Goal: Task Accomplishment & Management: Complete application form

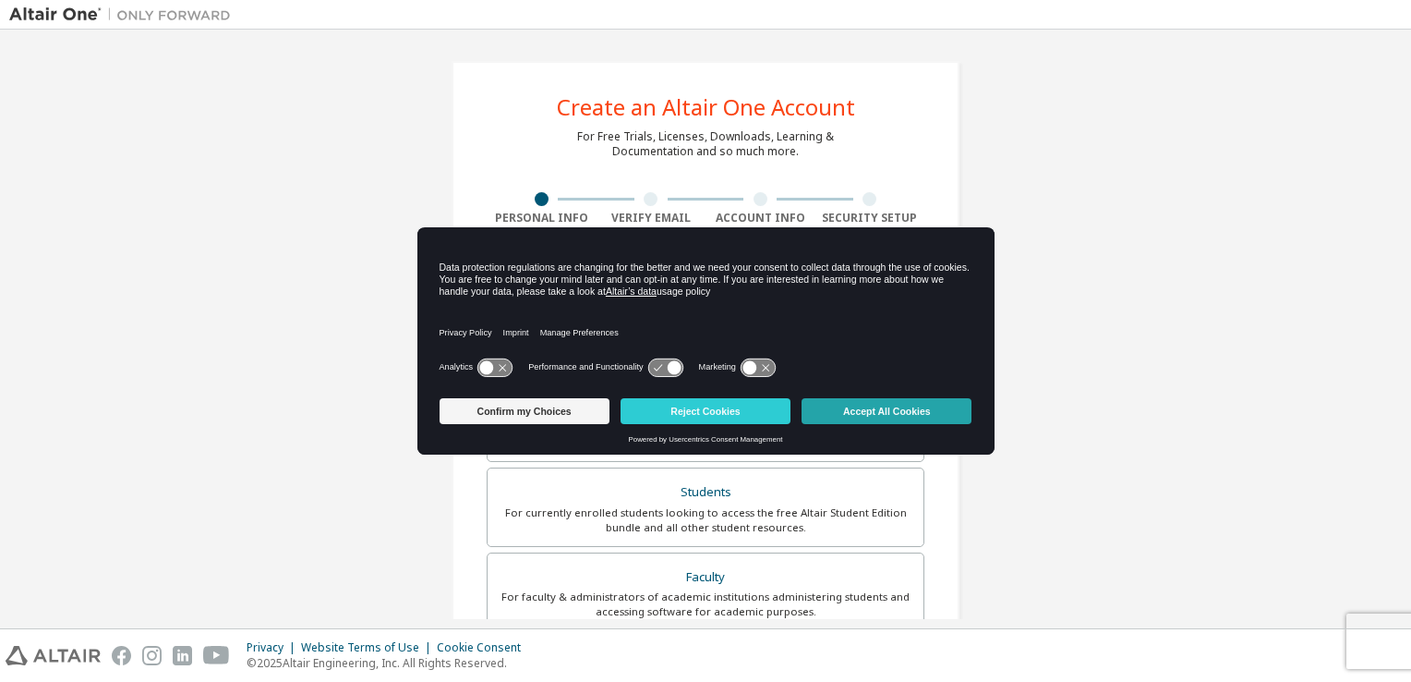
click at [939, 419] on button "Accept All Cookies" at bounding box center [887, 411] width 170 height 26
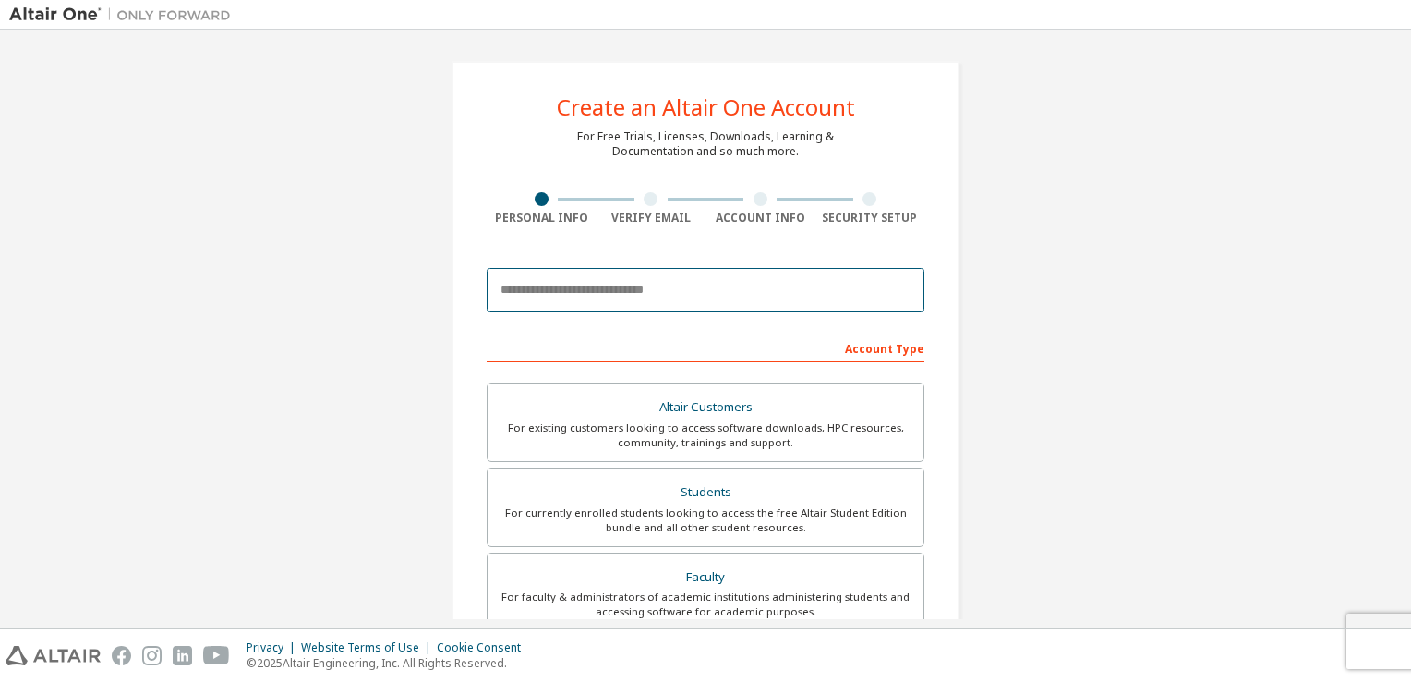
click at [662, 297] on input "email" at bounding box center [706, 290] width 438 height 44
type input "**********"
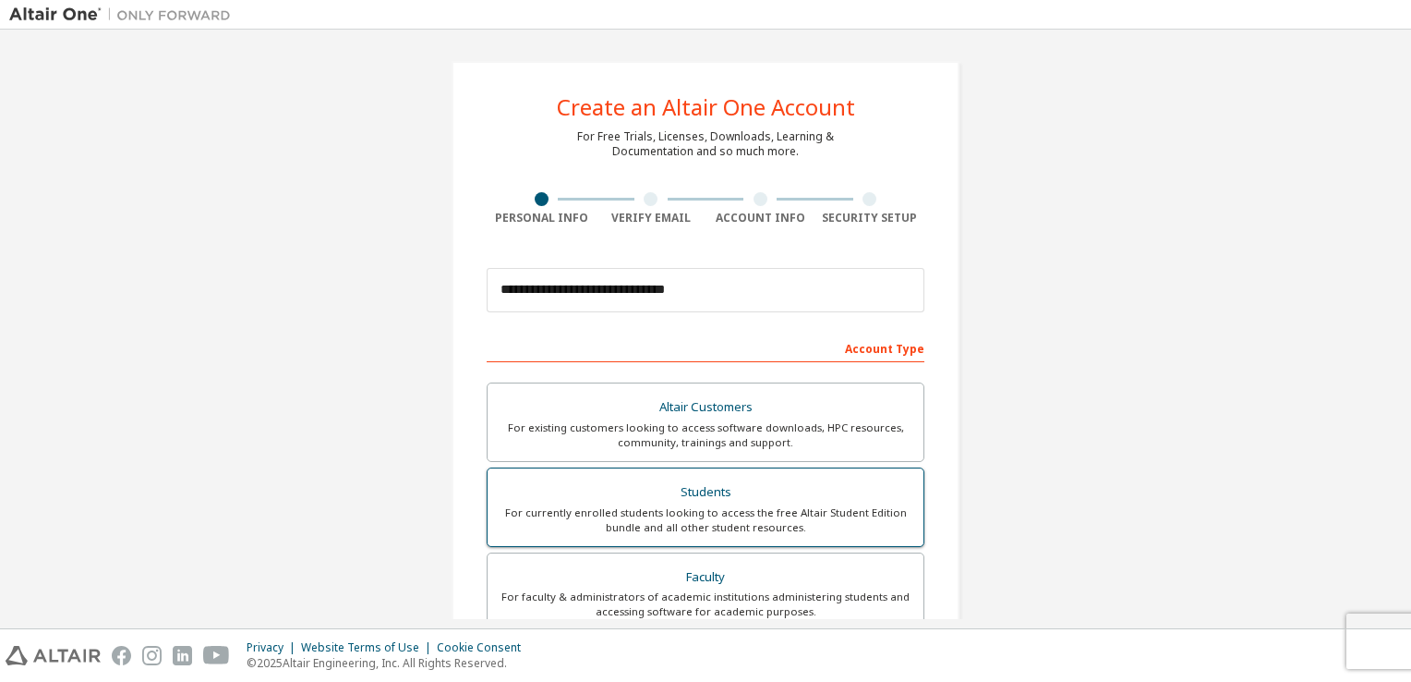
click at [727, 497] on div "Students" at bounding box center [706, 492] width 414 height 26
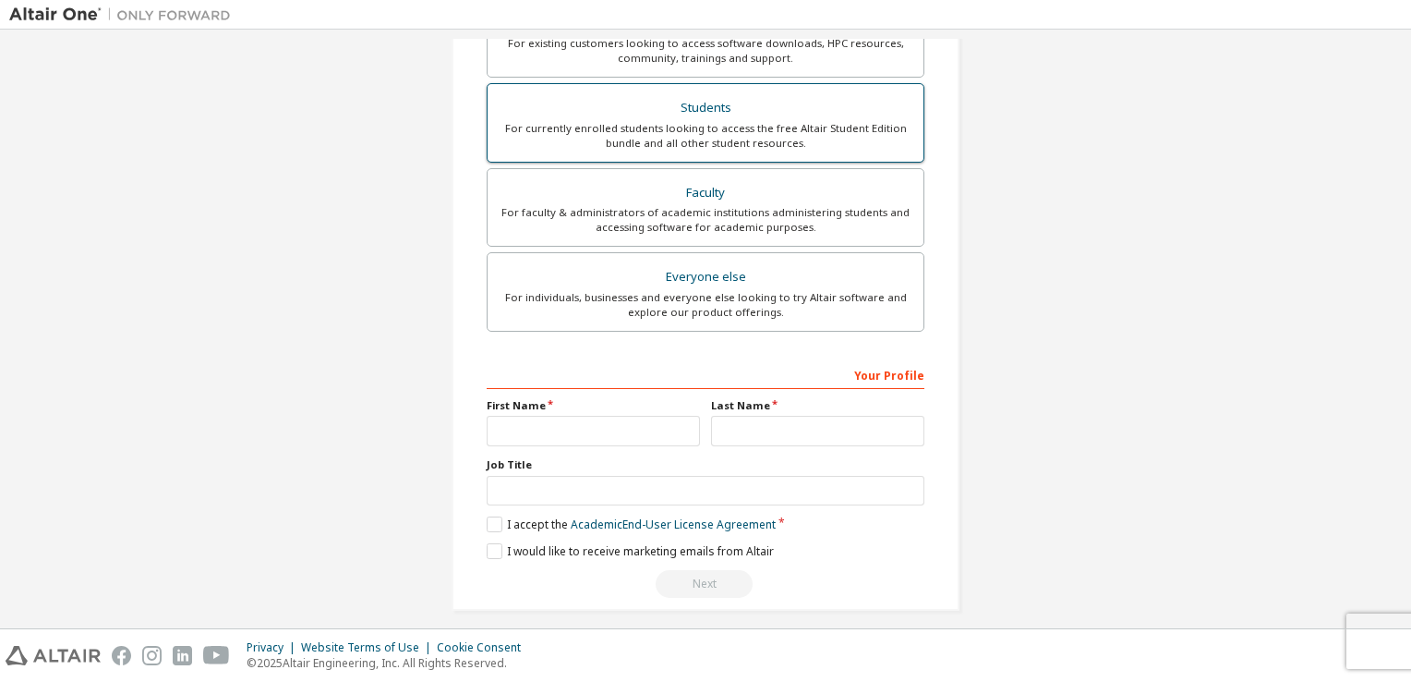
scroll to position [388, 0]
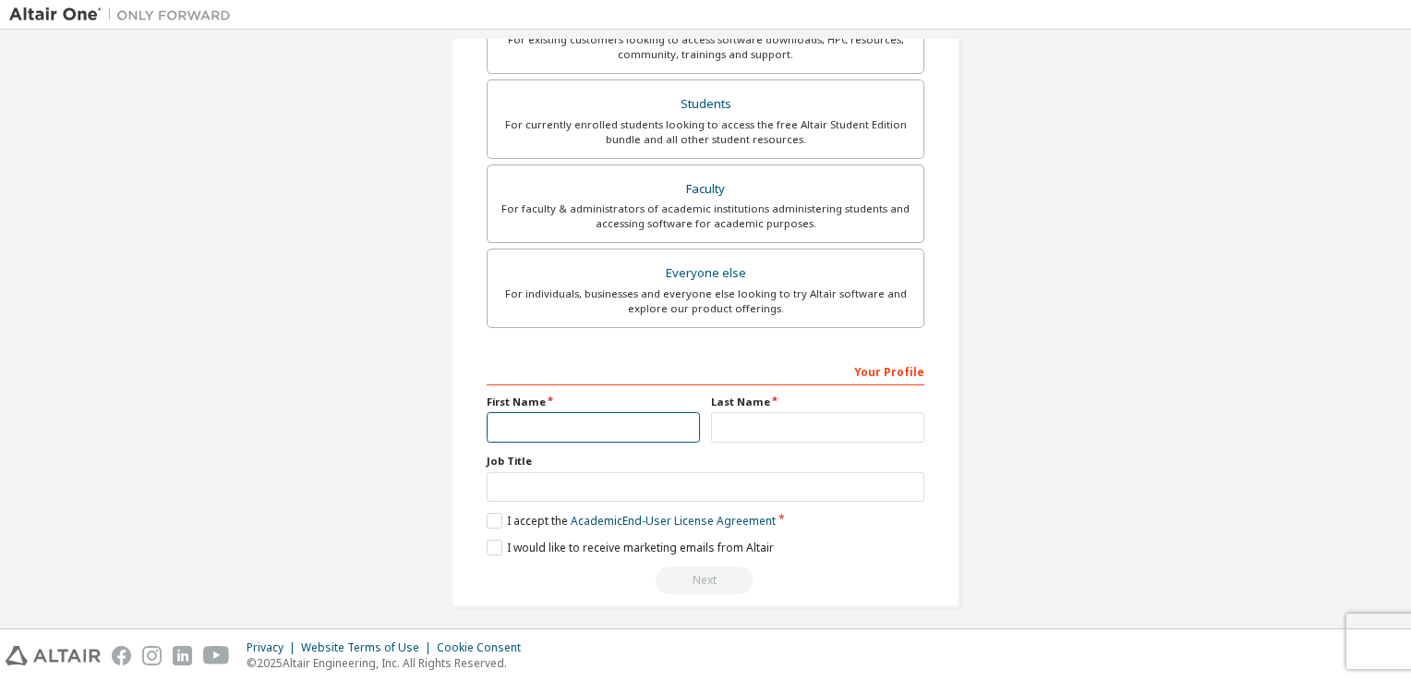
click at [639, 420] on input "text" at bounding box center [593, 427] width 213 height 30
type input "*"
type input "********"
click at [734, 421] on input "text" at bounding box center [817, 427] width 213 height 30
type input "*"
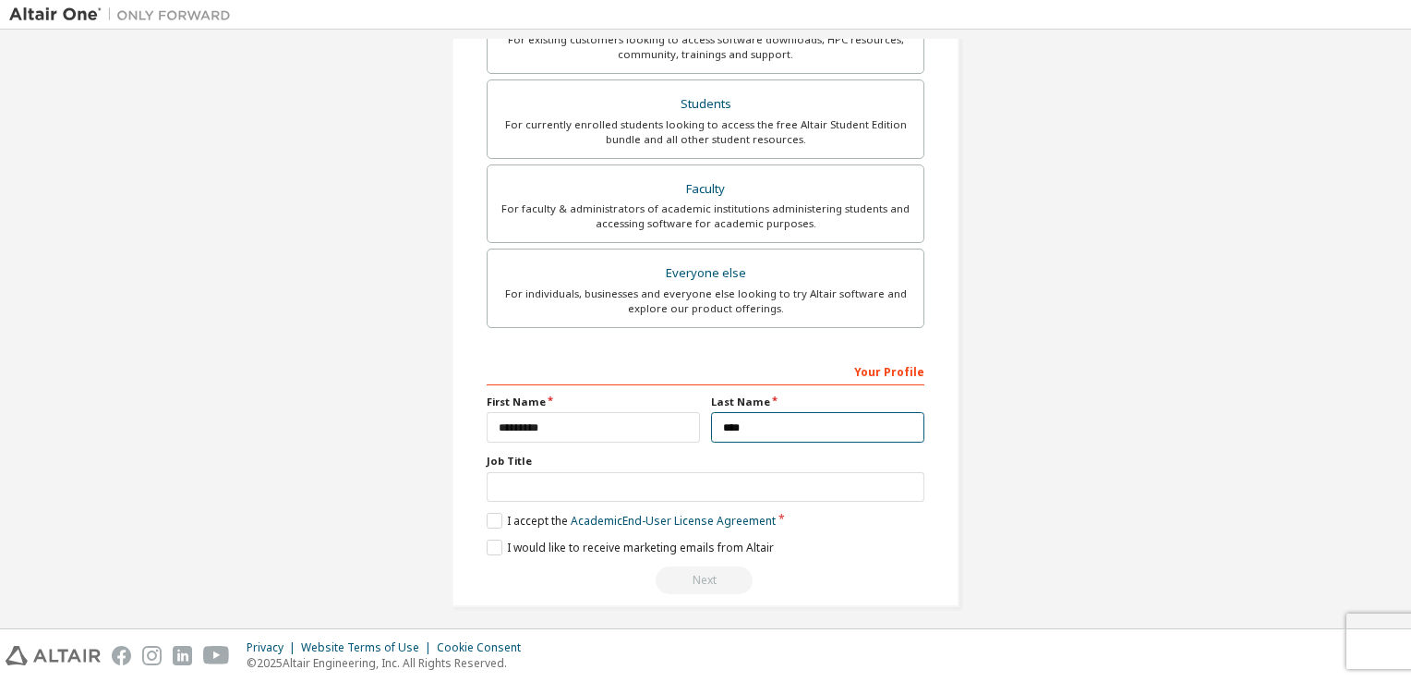
type input "****"
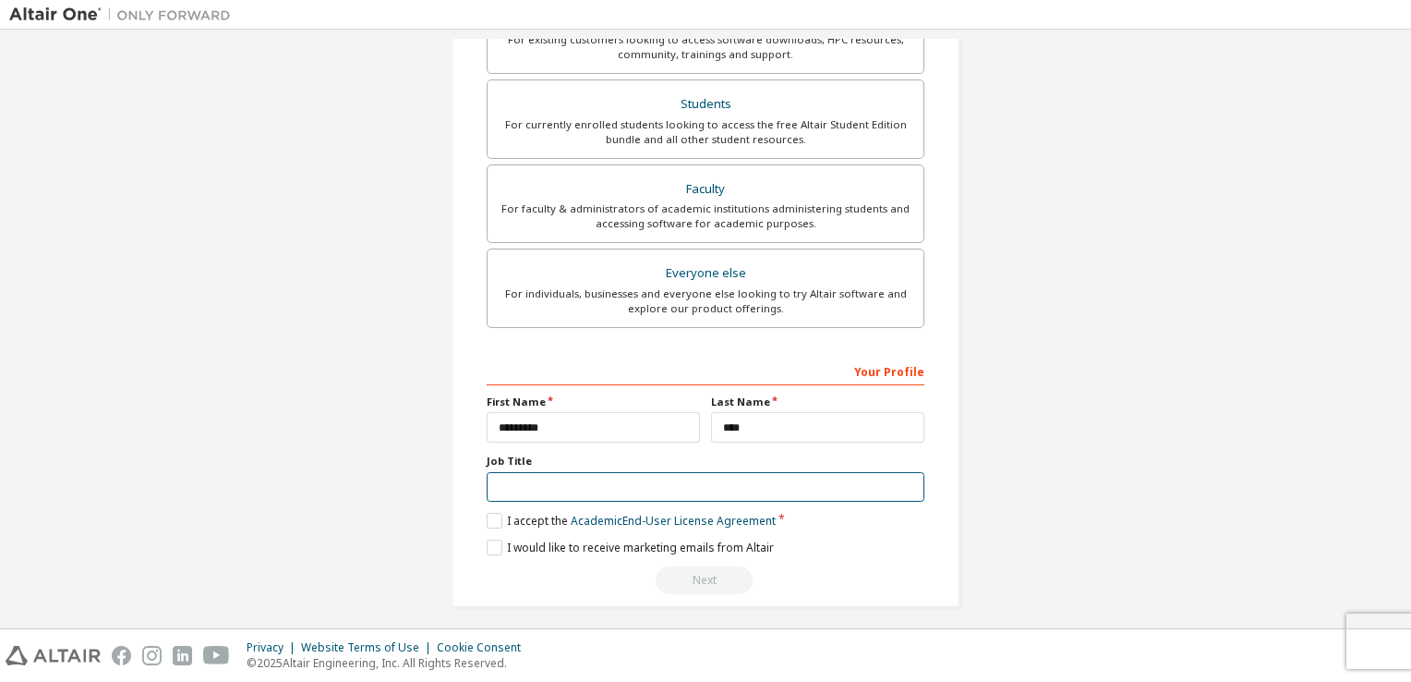
click at [610, 479] on input "text" at bounding box center [706, 487] width 438 height 30
type input "*******"
click at [487, 518] on label "I accept the Academic End-User License Agreement" at bounding box center [631, 521] width 289 height 16
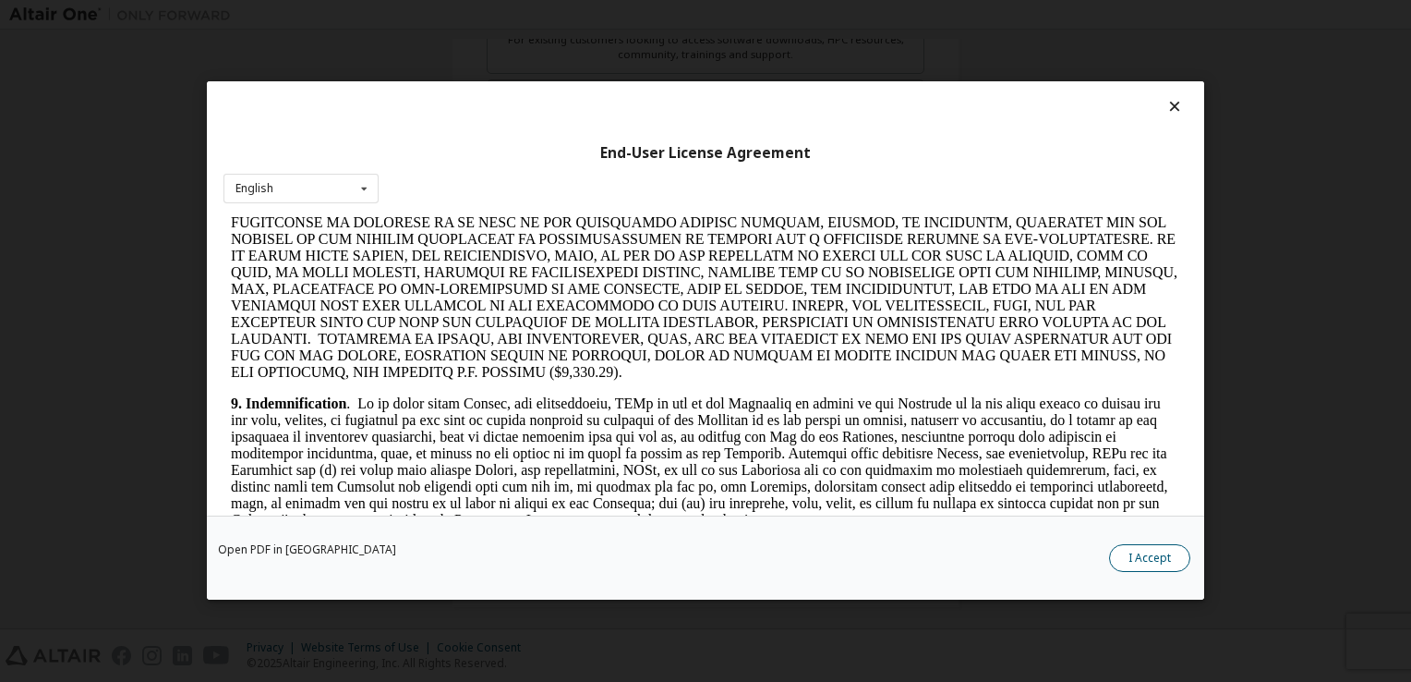
scroll to position [2112, 0]
click at [1160, 555] on button "I Accept" at bounding box center [1149, 559] width 81 height 28
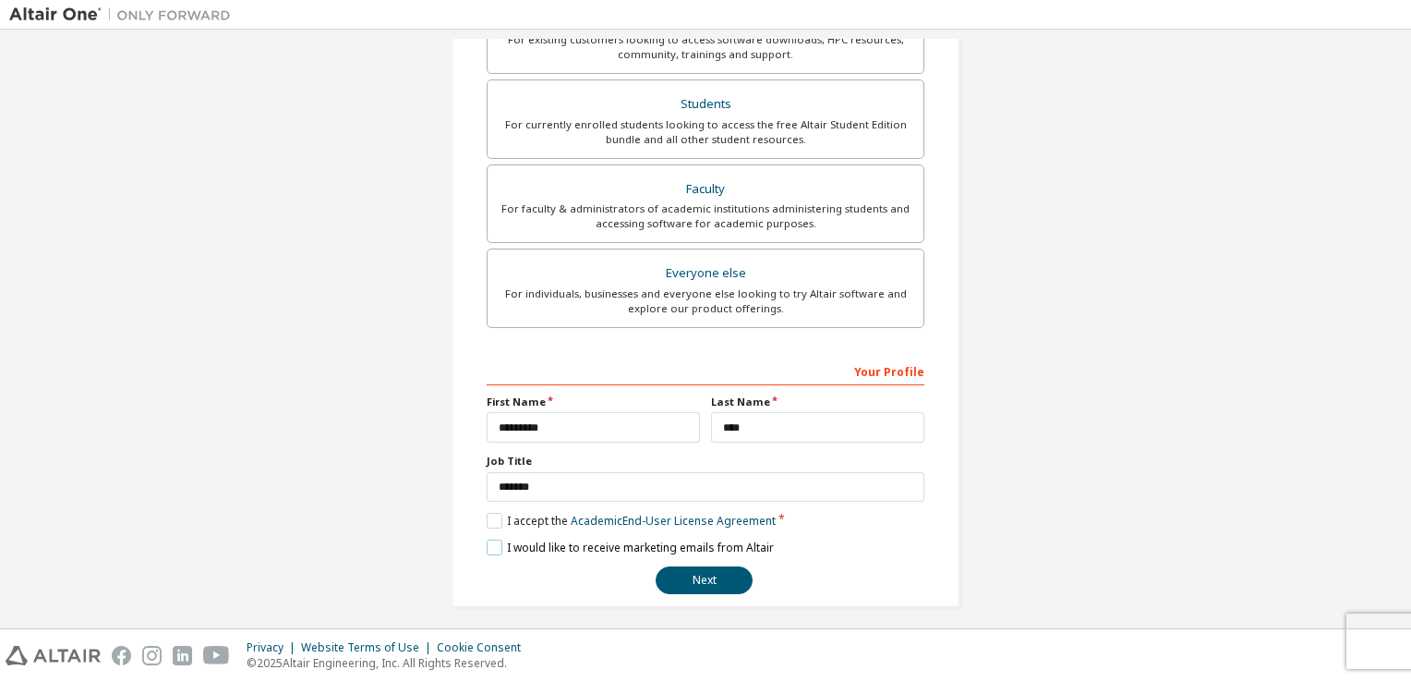
click at [490, 546] on label "I would like to receive marketing emails from Altair" at bounding box center [630, 547] width 287 height 16
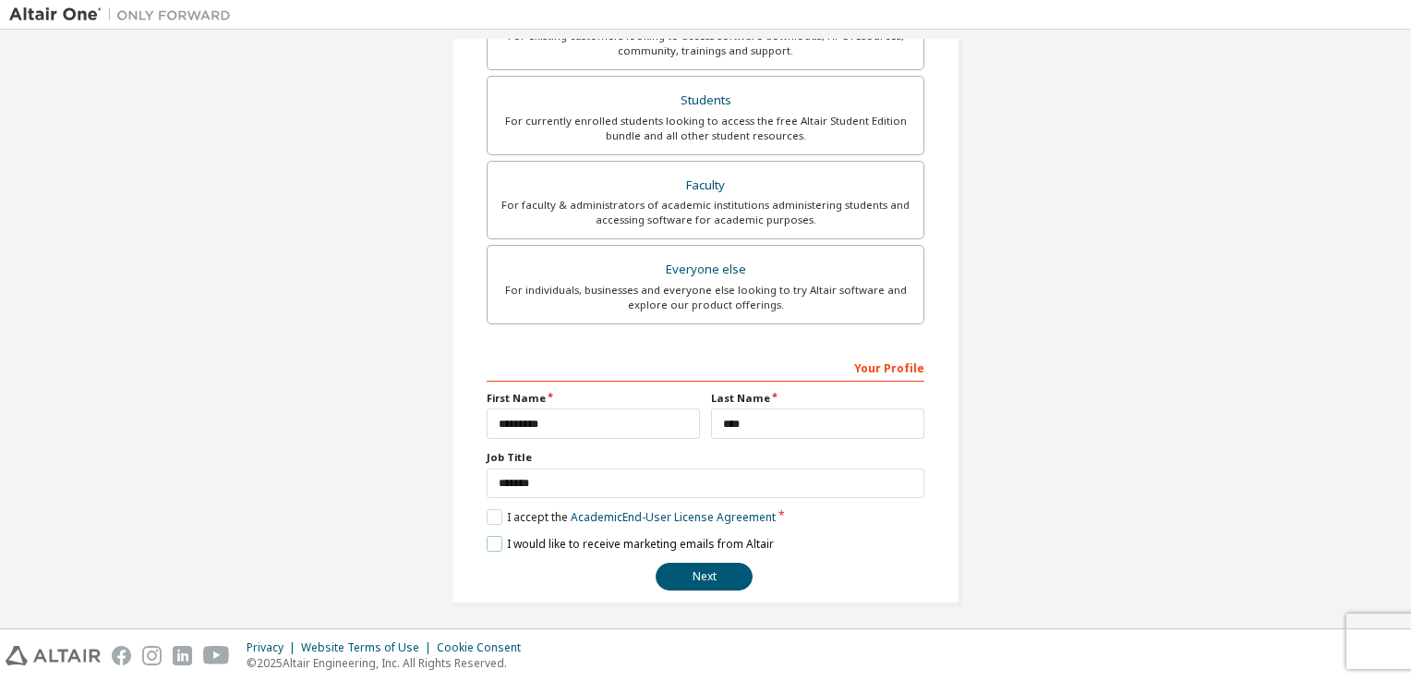
scroll to position [393, 0]
click at [703, 564] on button "Next" at bounding box center [704, 575] width 97 height 28
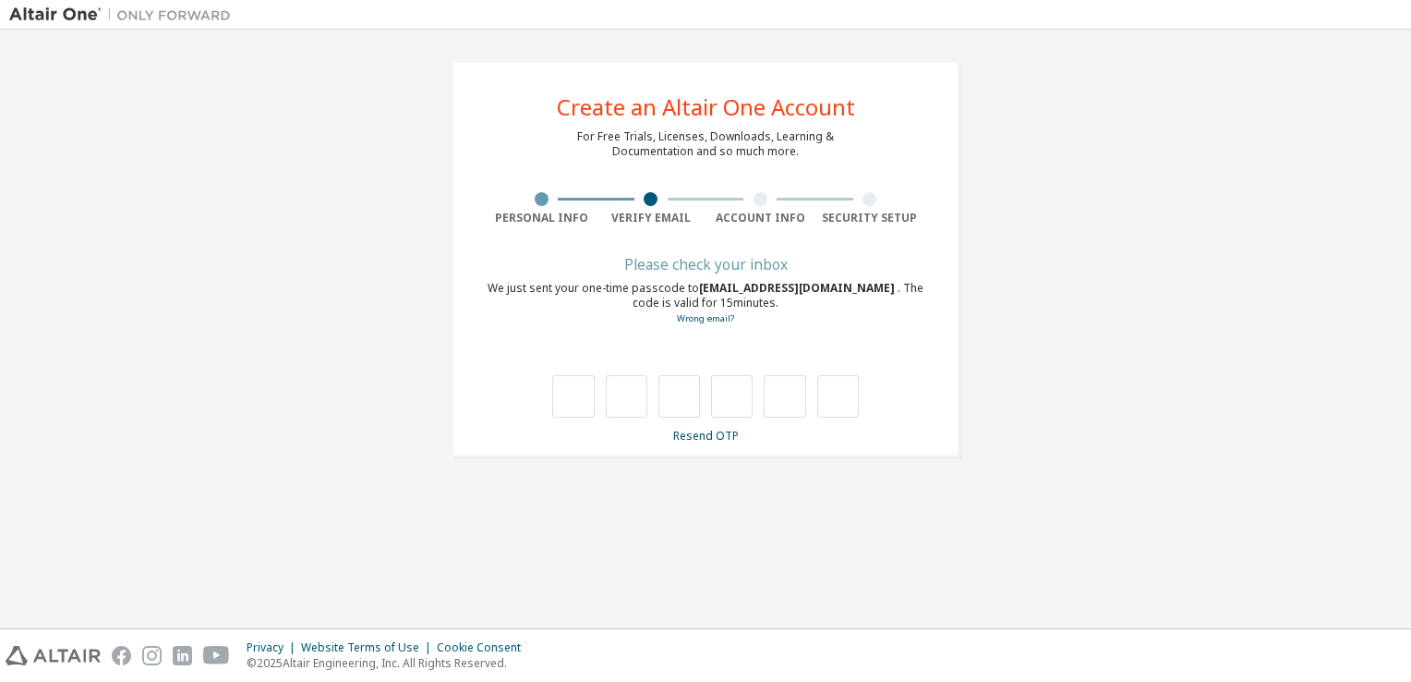
scroll to position [0, 0]
type input "*"
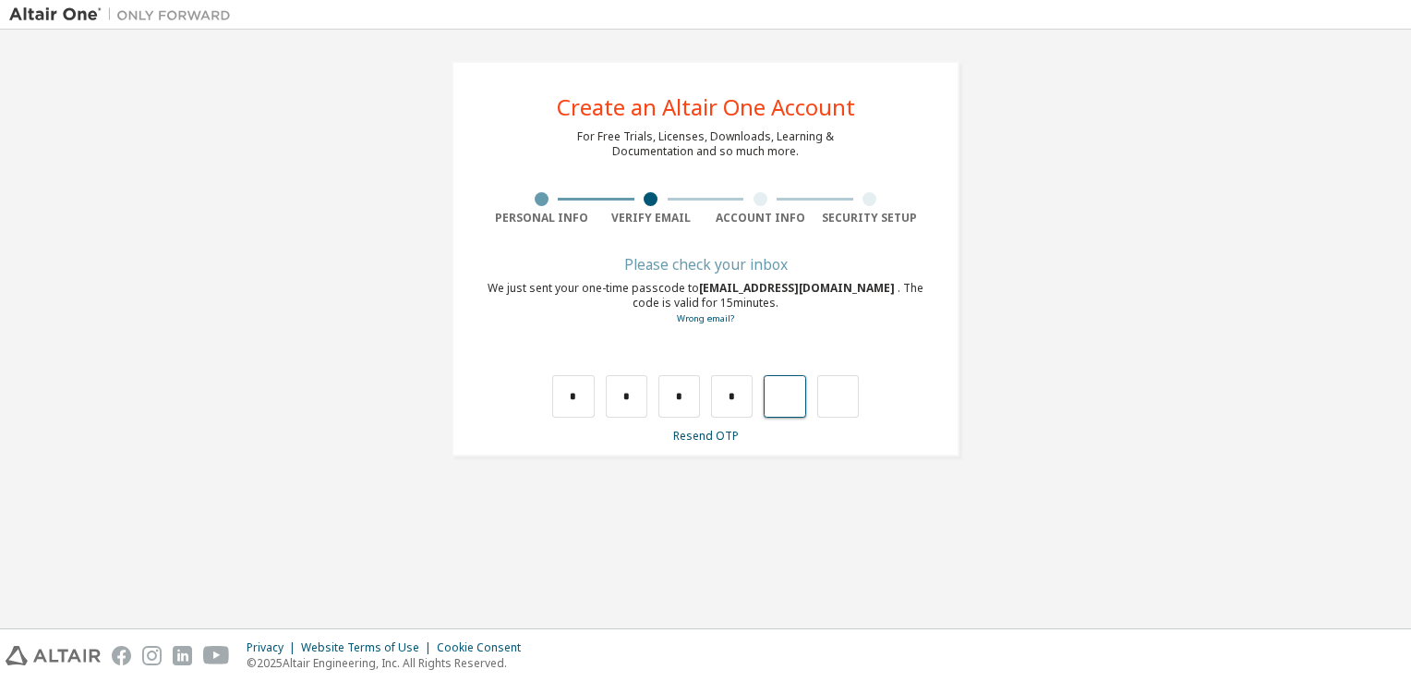
type input "*"
